Goal: Task Accomplishment & Management: Use online tool/utility

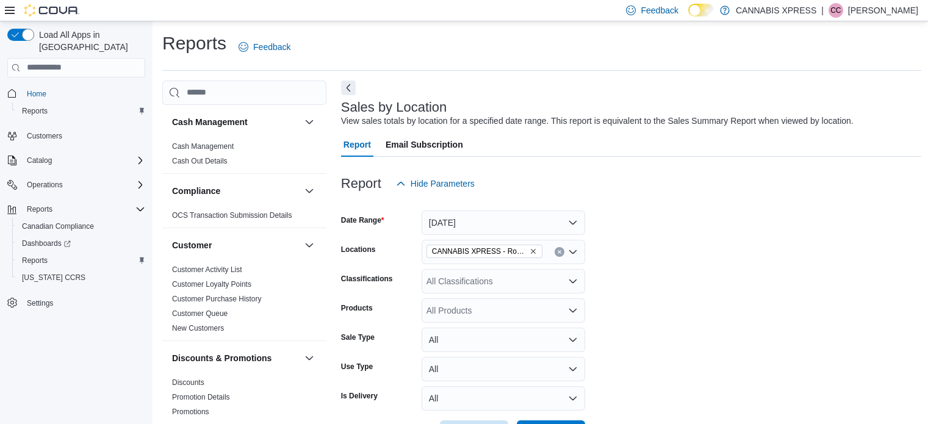
scroll to position [215, 0]
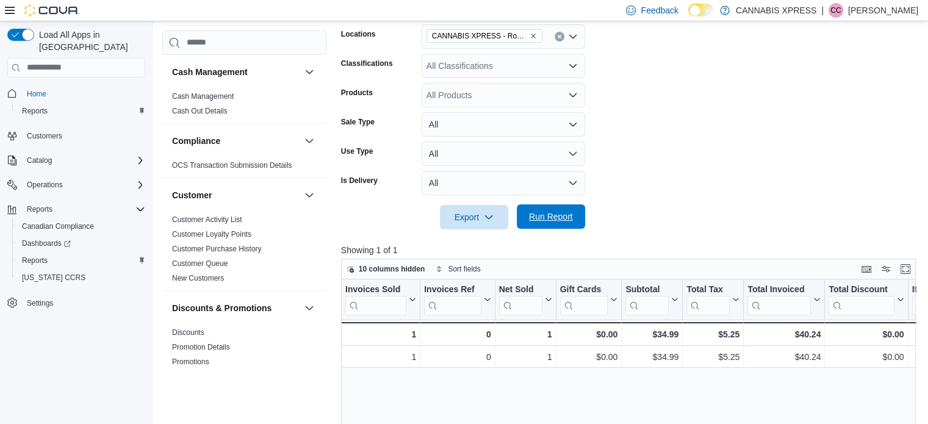
click at [572, 217] on span "Run Report" at bounding box center [551, 216] width 44 height 12
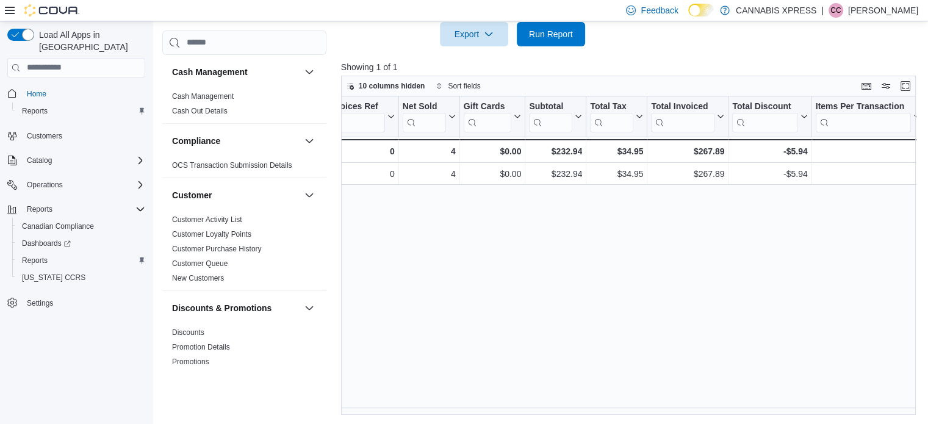
scroll to position [0, 0]
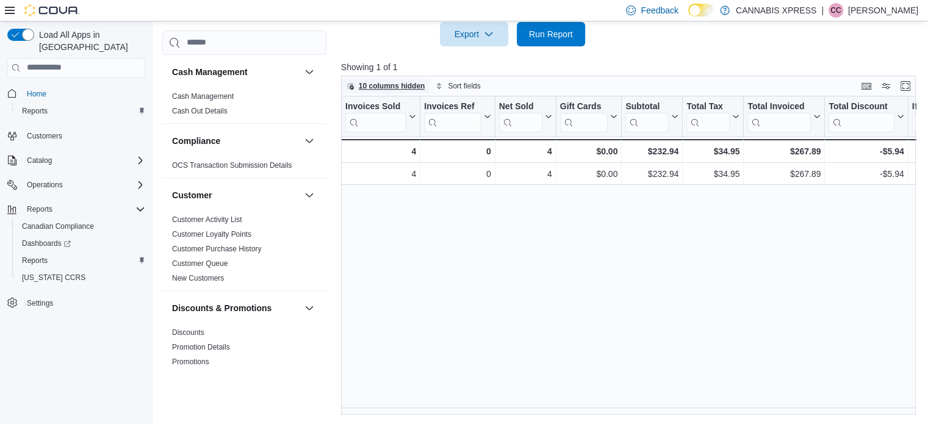
click at [386, 81] on span "10 columns hidden" at bounding box center [392, 86] width 66 height 10
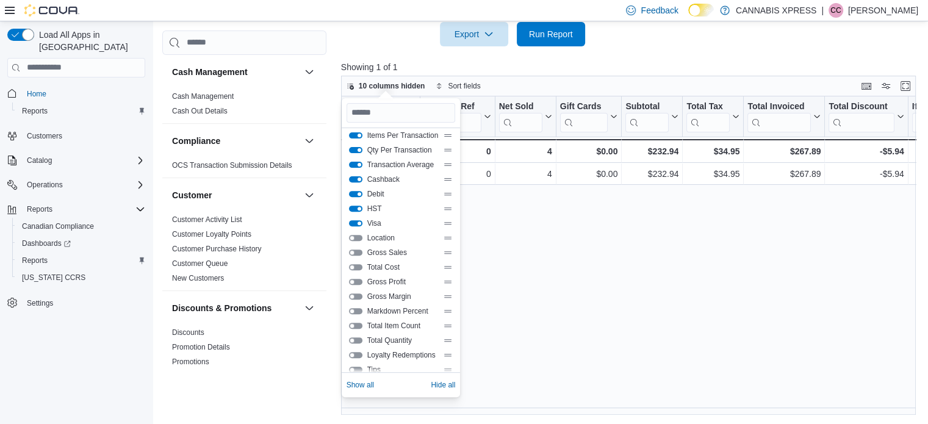
scroll to position [132, 0]
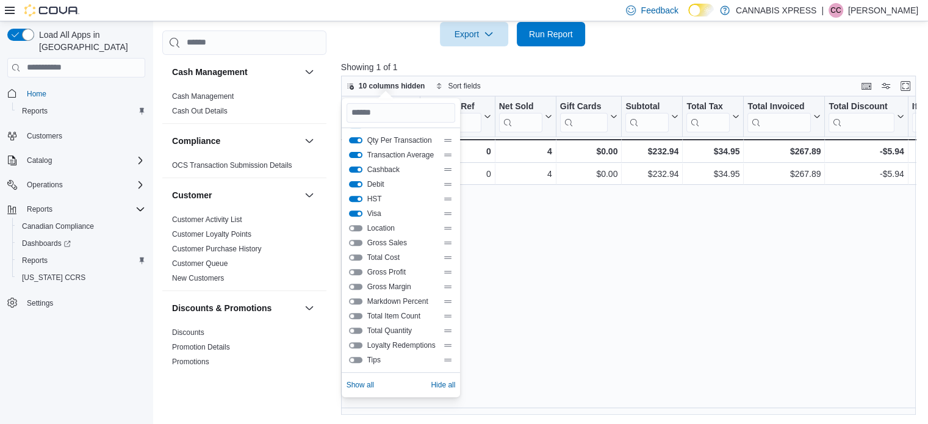
click at [520, 266] on div "Invoices Sold Click to view column header actions Invoices Ref Click to view co…" at bounding box center [631, 255] width 581 height 319
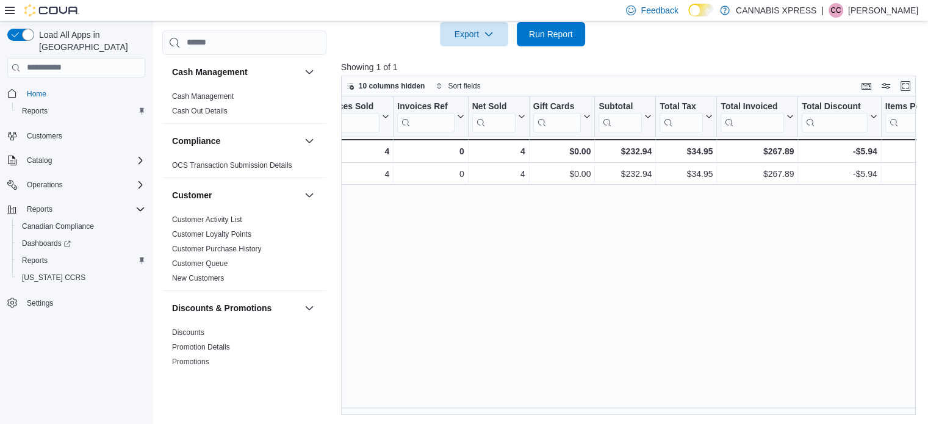
scroll to position [0, 0]
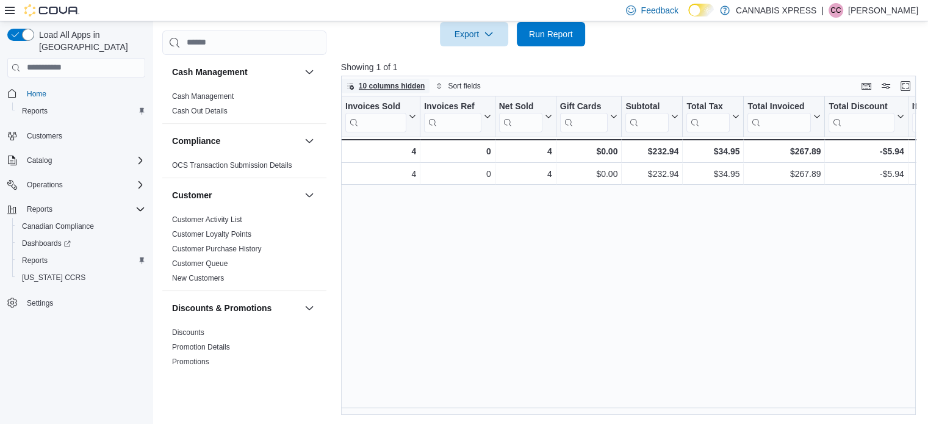
click at [400, 82] on span "10 columns hidden" at bounding box center [392, 86] width 66 height 10
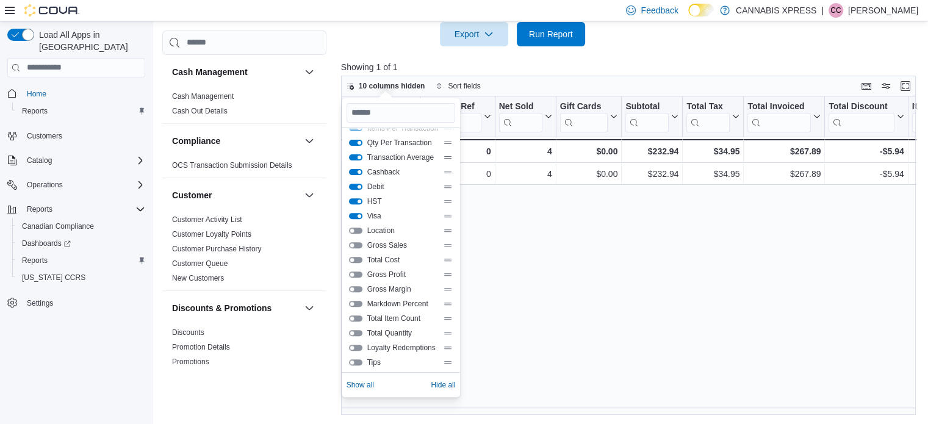
scroll to position [132, 0]
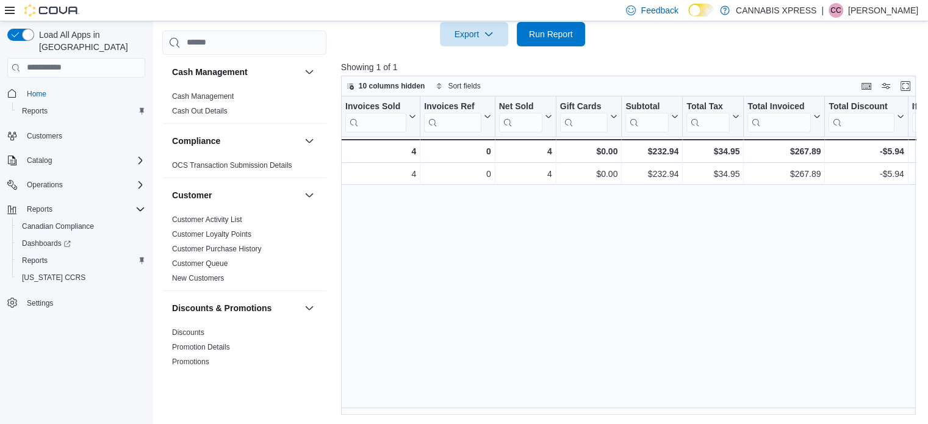
click at [629, 282] on div "Invoices Sold Click to view column header actions Invoices Ref Click to view co…" at bounding box center [631, 255] width 581 height 319
click at [381, 82] on span "10 columns hidden" at bounding box center [392, 86] width 66 height 10
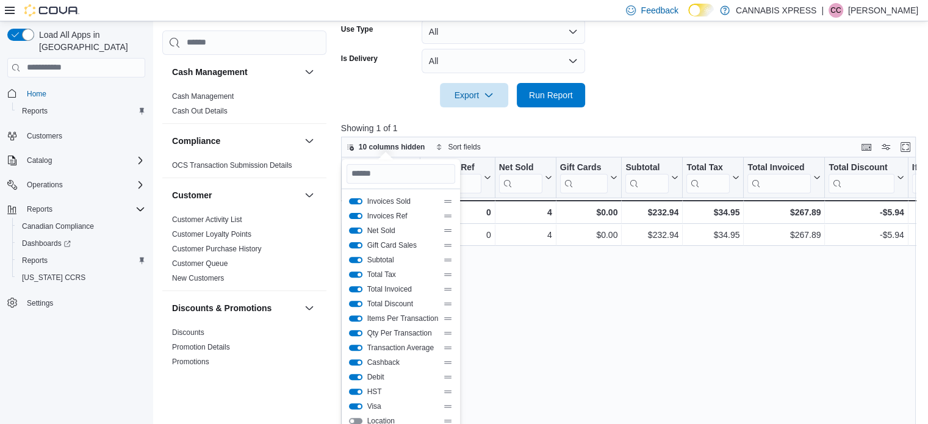
scroll to position [398, 0]
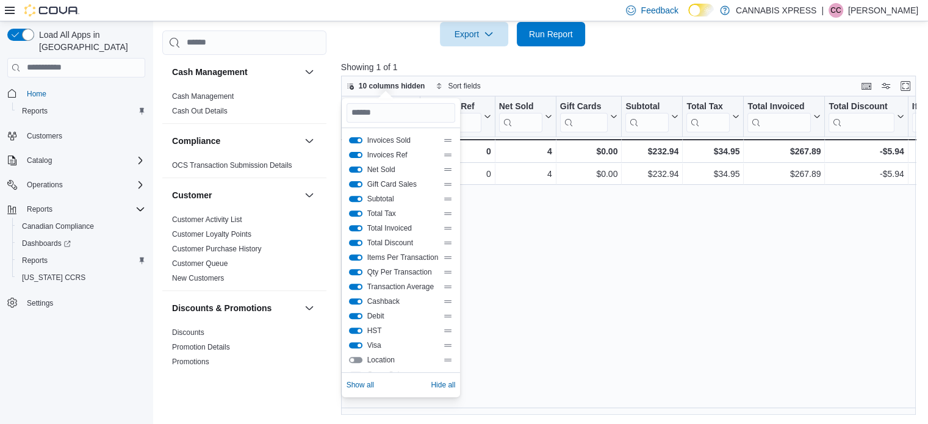
click at [514, 234] on div "Invoices Sold Click to view column header actions Invoices Ref Click to view co…" at bounding box center [631, 255] width 581 height 319
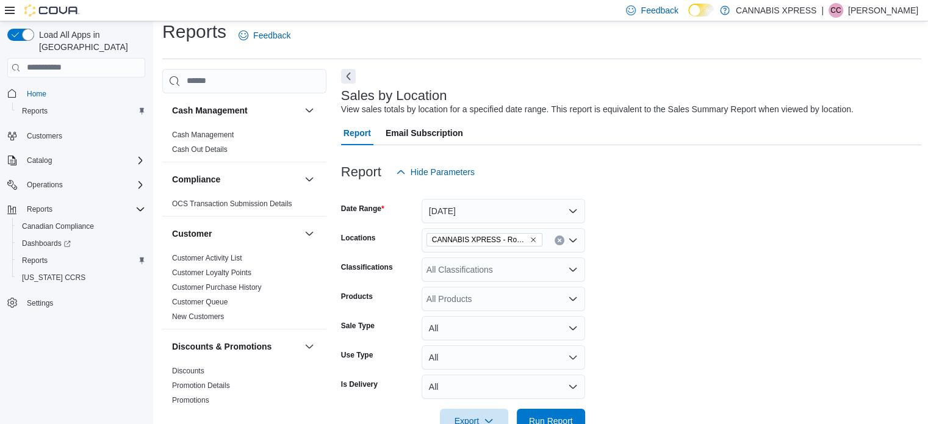
scroll to position [0, 0]
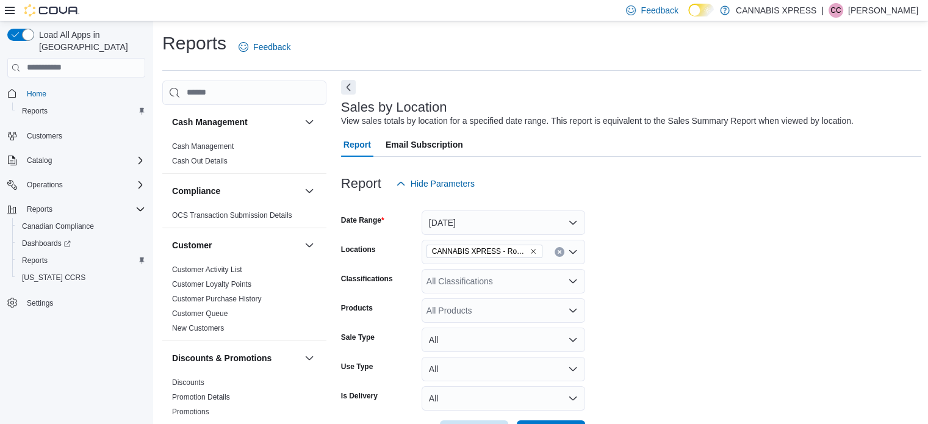
click at [349, 90] on button "Next" at bounding box center [348, 87] width 15 height 15
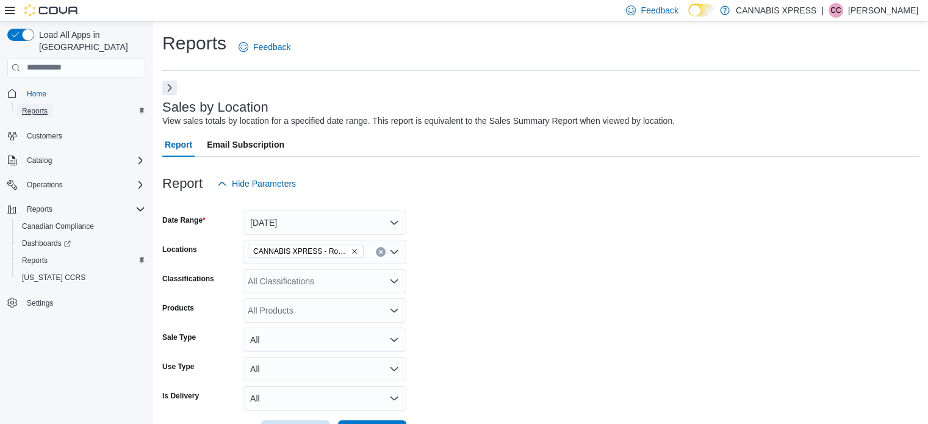
click at [46, 106] on span "Reports" at bounding box center [35, 111] width 26 height 10
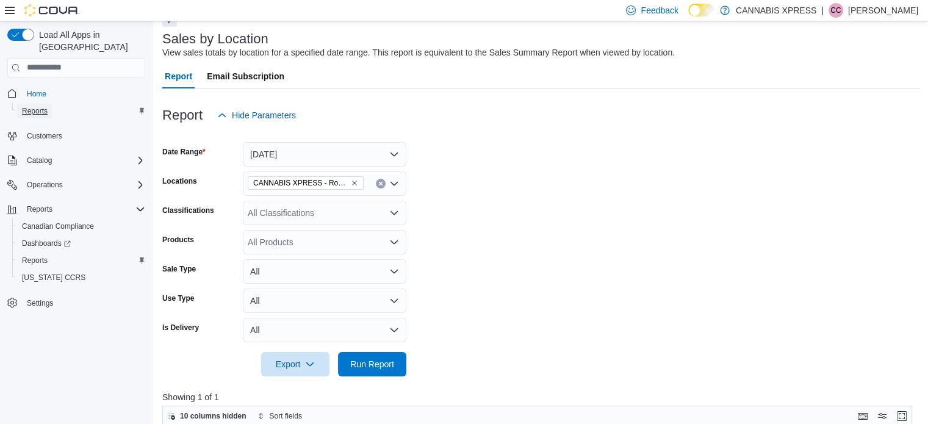
scroll to position [122, 0]
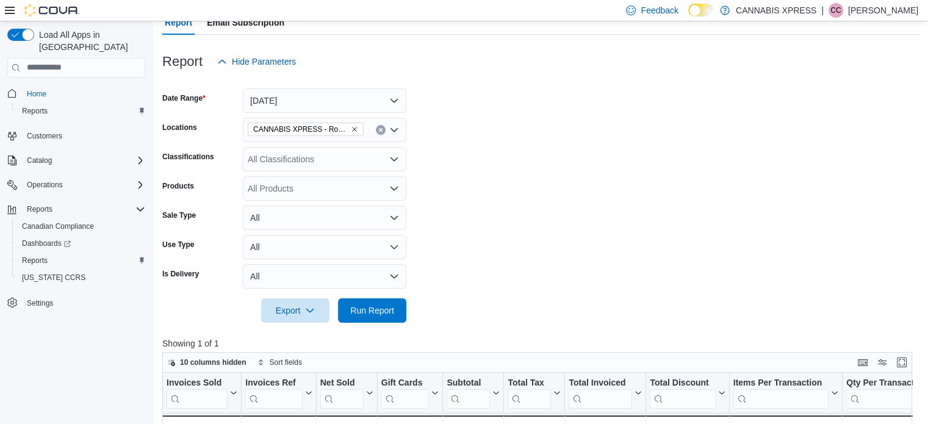
click at [392, 156] on icon "Open list of options" at bounding box center [394, 159] width 10 height 10
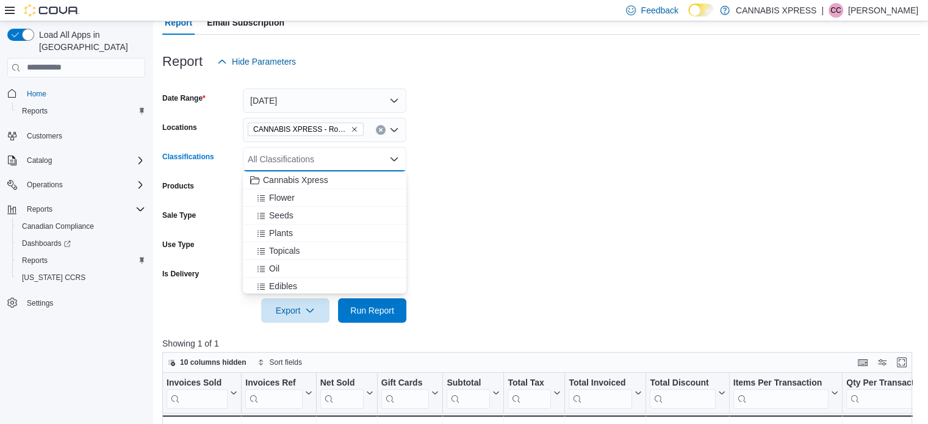
click at [392, 156] on icon "Close list of options" at bounding box center [394, 159] width 10 height 10
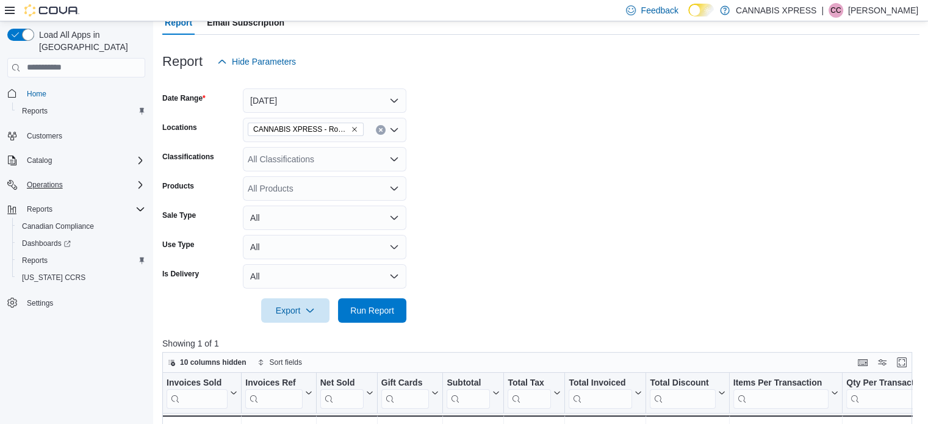
click at [138, 177] on div "Operations" at bounding box center [83, 184] width 123 height 15
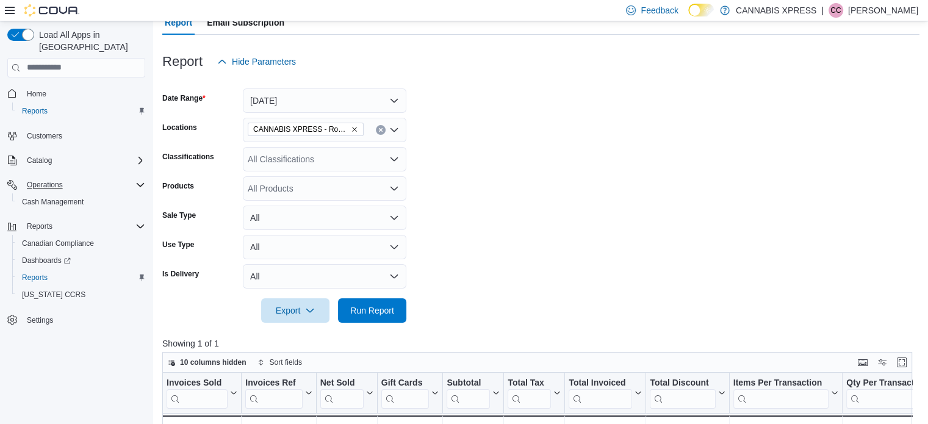
click at [137, 177] on div "Operations" at bounding box center [83, 184] width 123 height 15
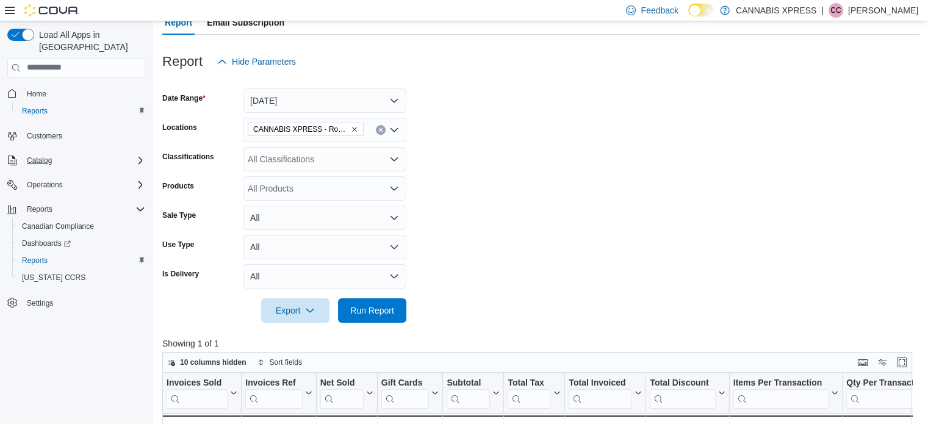
click at [135, 156] on icon "Complex example" at bounding box center [140, 161] width 10 height 10
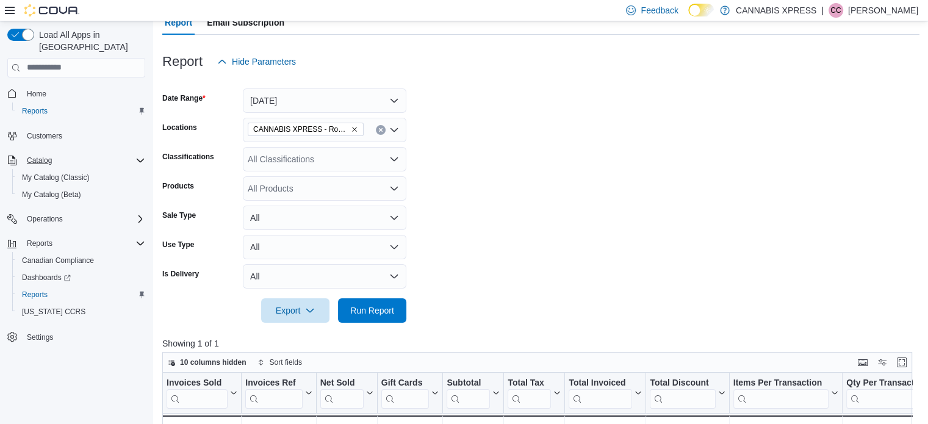
click at [135, 156] on icon "Complex example" at bounding box center [140, 161] width 10 height 10
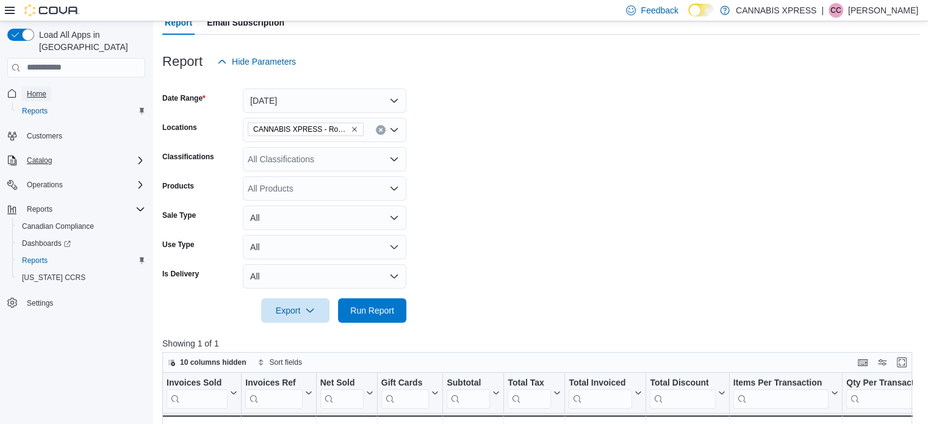
click at [34, 89] on span "Home" at bounding box center [37, 94] width 20 height 10
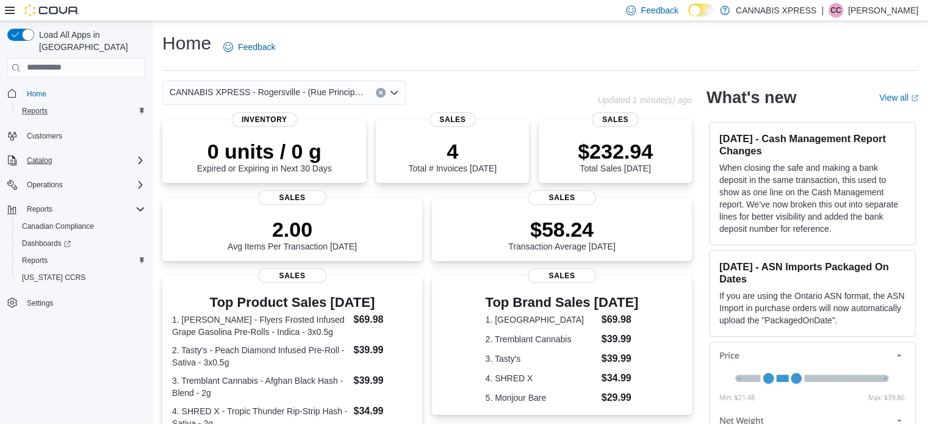
click at [139, 108] on icon "Complex example" at bounding box center [141, 111] width 5 height 7
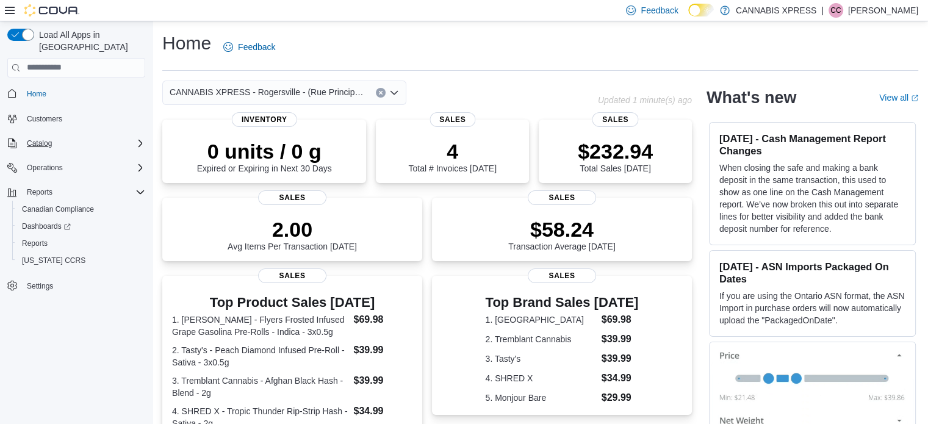
click at [90, 86] on span "Home" at bounding box center [83, 93] width 123 height 15
click at [44, 89] on span "Home" at bounding box center [37, 94] width 20 height 10
click at [60, 58] on input "search" at bounding box center [76, 68] width 138 height 20
click at [44, 89] on span "Home" at bounding box center [37, 94] width 20 height 10
click at [30, 89] on span "Home" at bounding box center [37, 94] width 20 height 10
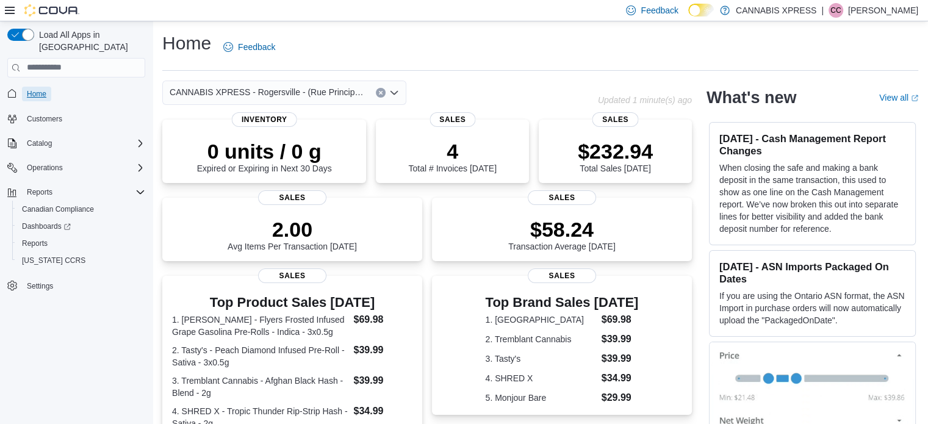
click at [40, 89] on span "Home" at bounding box center [37, 94] width 20 height 10
click at [58, 58] on input "search" at bounding box center [76, 68] width 138 height 20
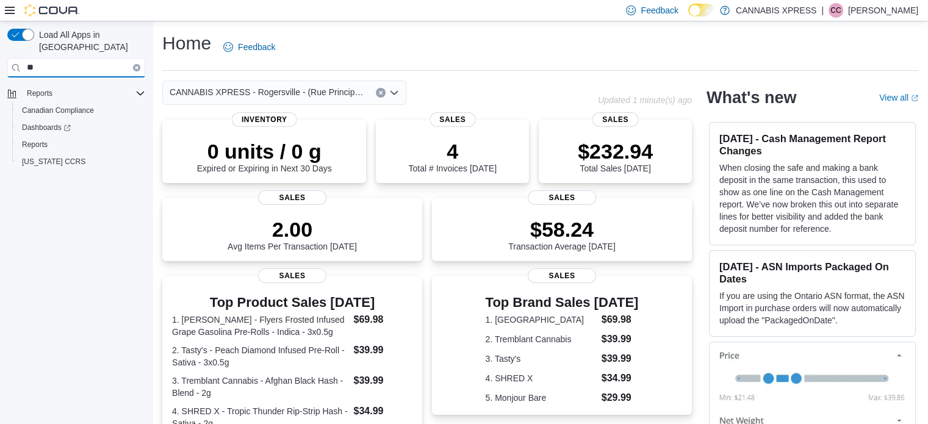
type input "*"
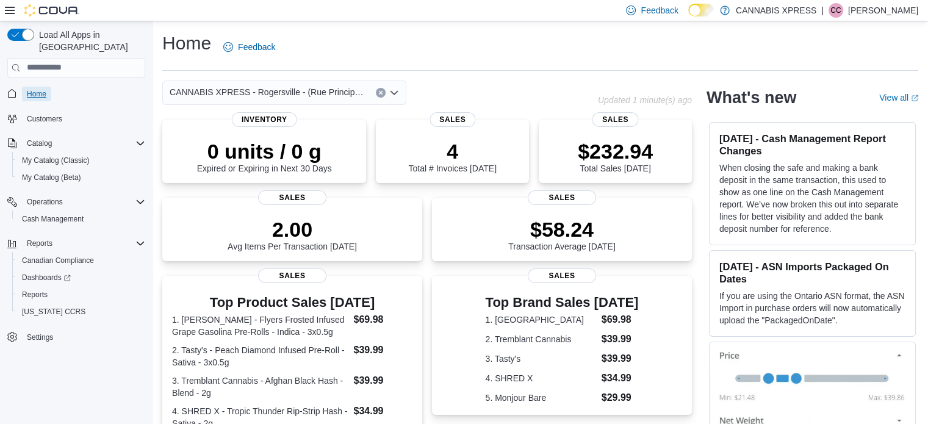
click at [44, 89] on span "Home" at bounding box center [37, 94] width 20 height 10
click at [35, 34] on span "Load All Apps in [GEOGRAPHIC_DATA]" at bounding box center [89, 41] width 111 height 24
click at [27, 32] on button "button" at bounding box center [20, 35] width 27 height 12
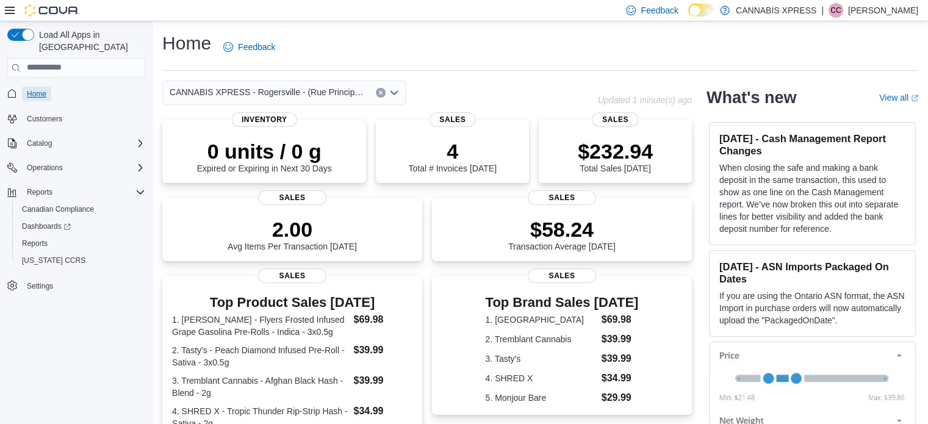
click at [41, 89] on span "Home" at bounding box center [37, 94] width 20 height 10
click at [40, 89] on span "Home" at bounding box center [37, 94] width 20 height 10
click at [869, 12] on p "[PERSON_NAME]" at bounding box center [883, 10] width 70 height 15
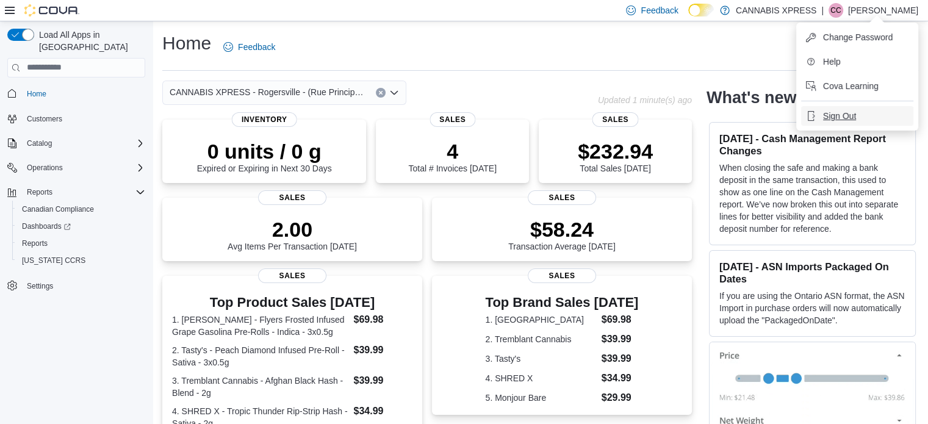
click at [847, 113] on span "Sign Out" at bounding box center [839, 116] width 33 height 12
